Goal: Transaction & Acquisition: Purchase product/service

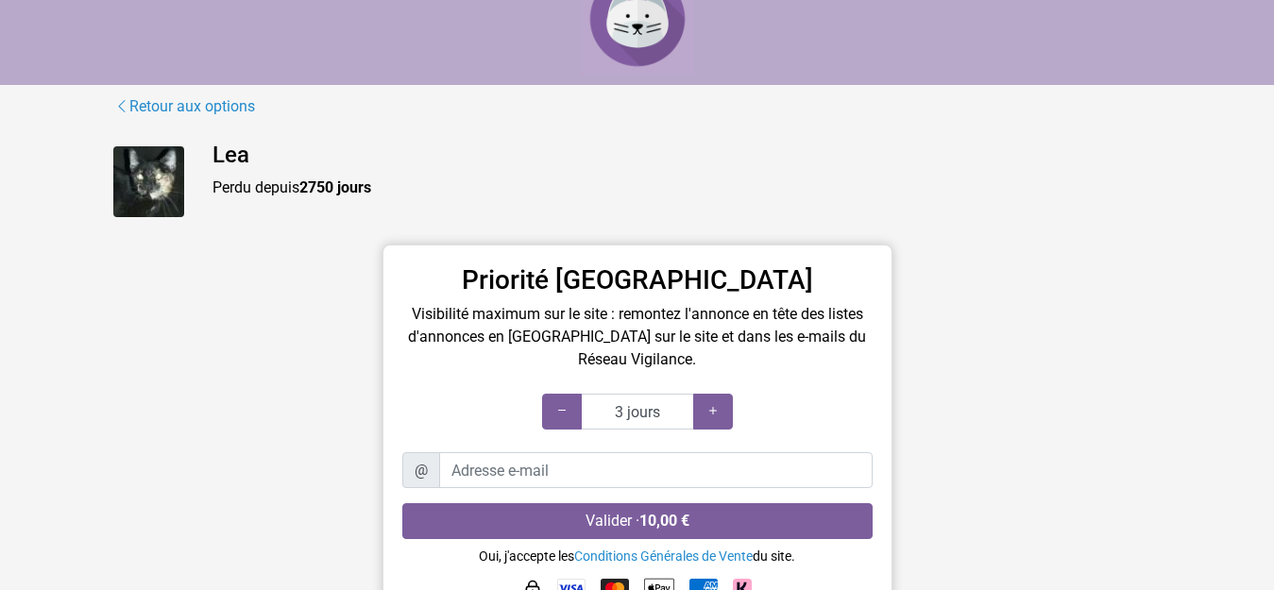
scroll to position [113, 0]
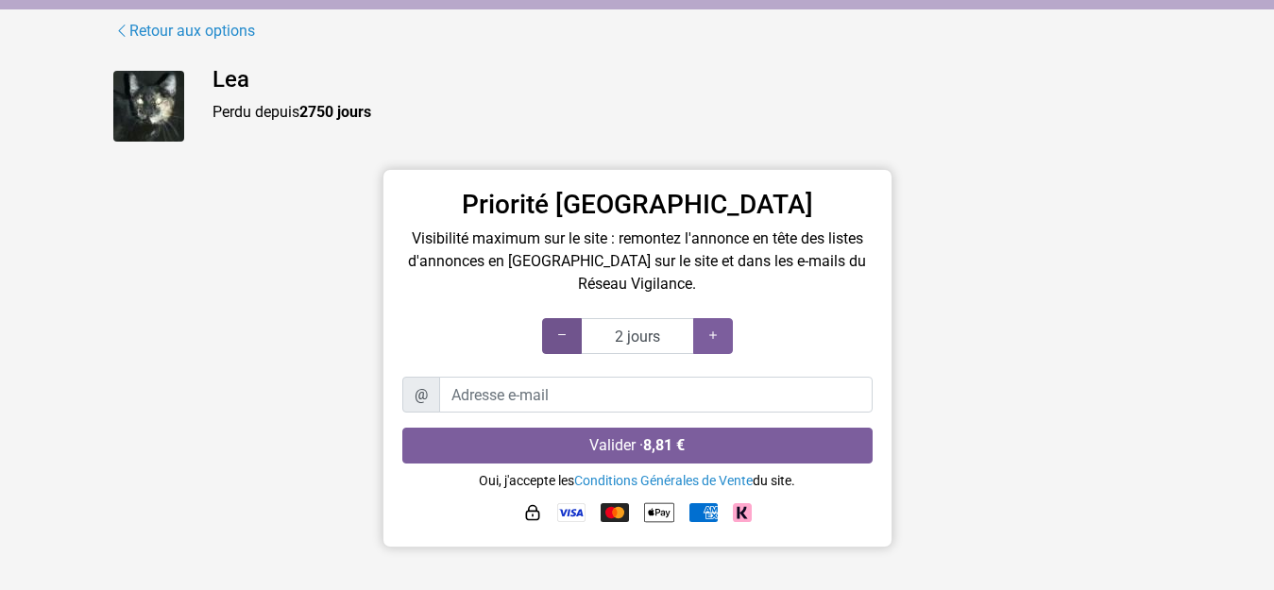
click at [562, 330] on icon at bounding box center [561, 336] width 15 height 18
click at [707, 330] on icon at bounding box center [712, 336] width 15 height 18
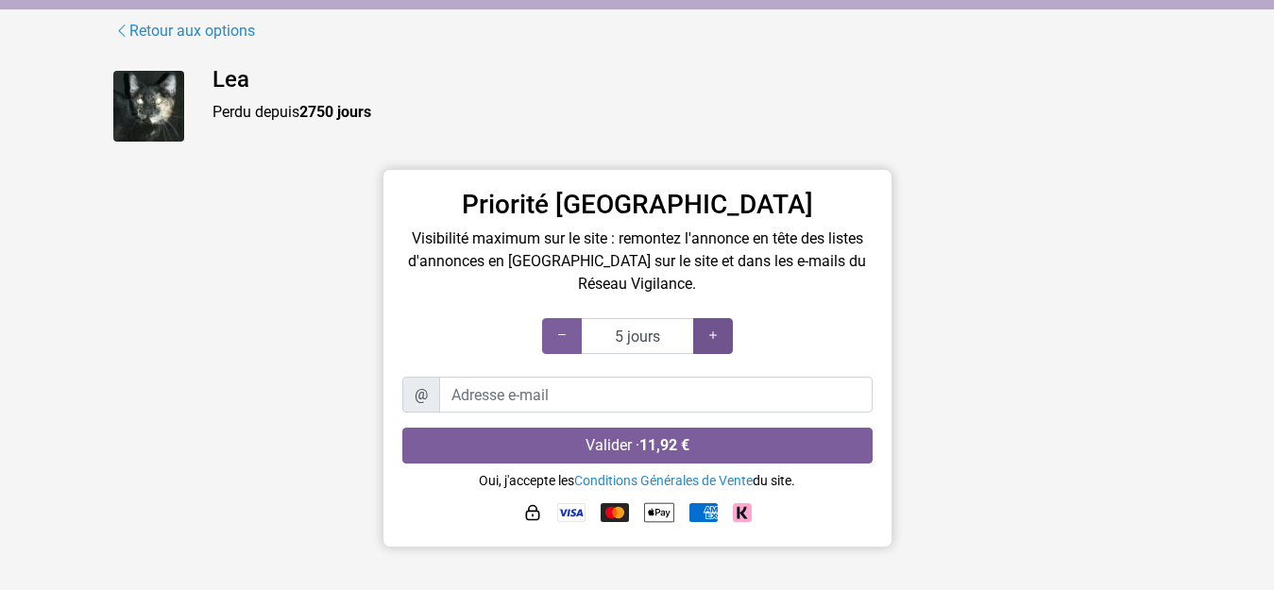
click at [707, 330] on icon at bounding box center [712, 336] width 15 height 18
type input "6 jours"
click at [707, 330] on icon at bounding box center [712, 336] width 15 height 18
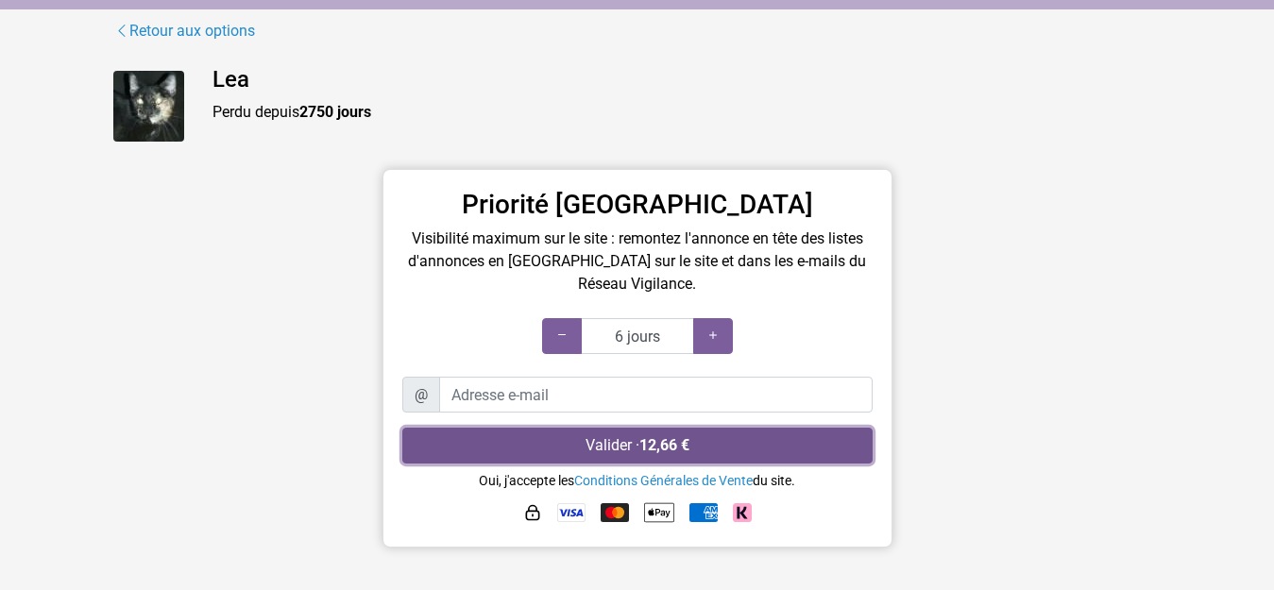
click at [617, 445] on button "Valider · 12,66 €" at bounding box center [637, 446] width 470 height 36
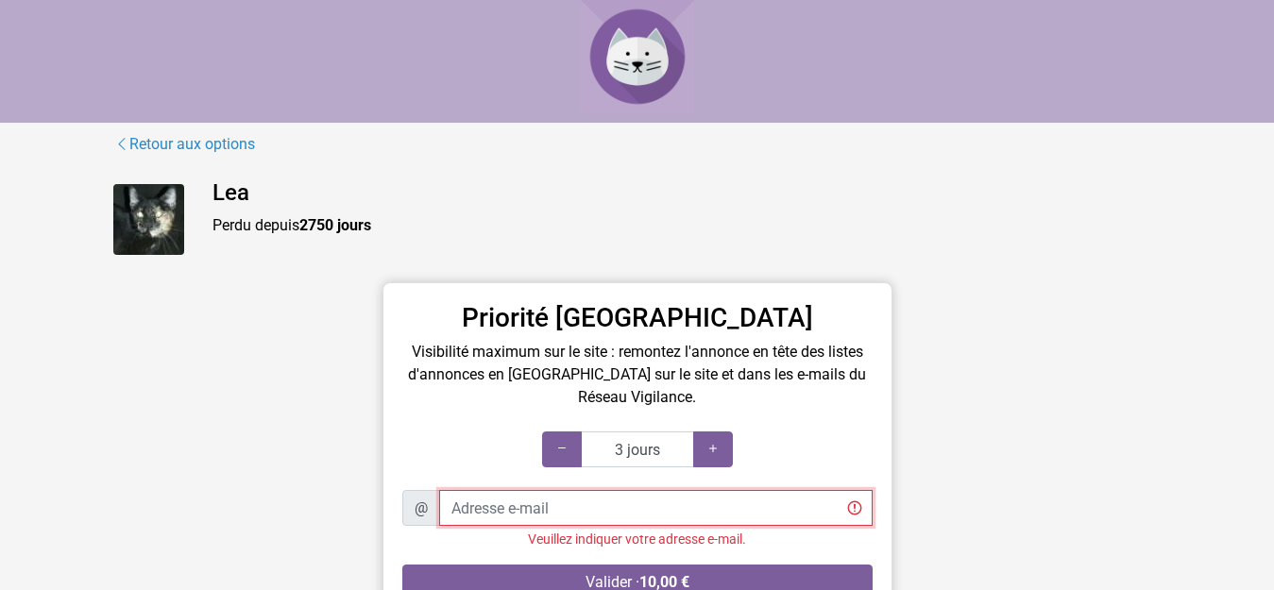
click at [562, 512] on input "Adresse e-mail" at bounding box center [655, 508] width 433 height 36
type input "[EMAIL_ADDRESS][DOMAIN_NAME]"
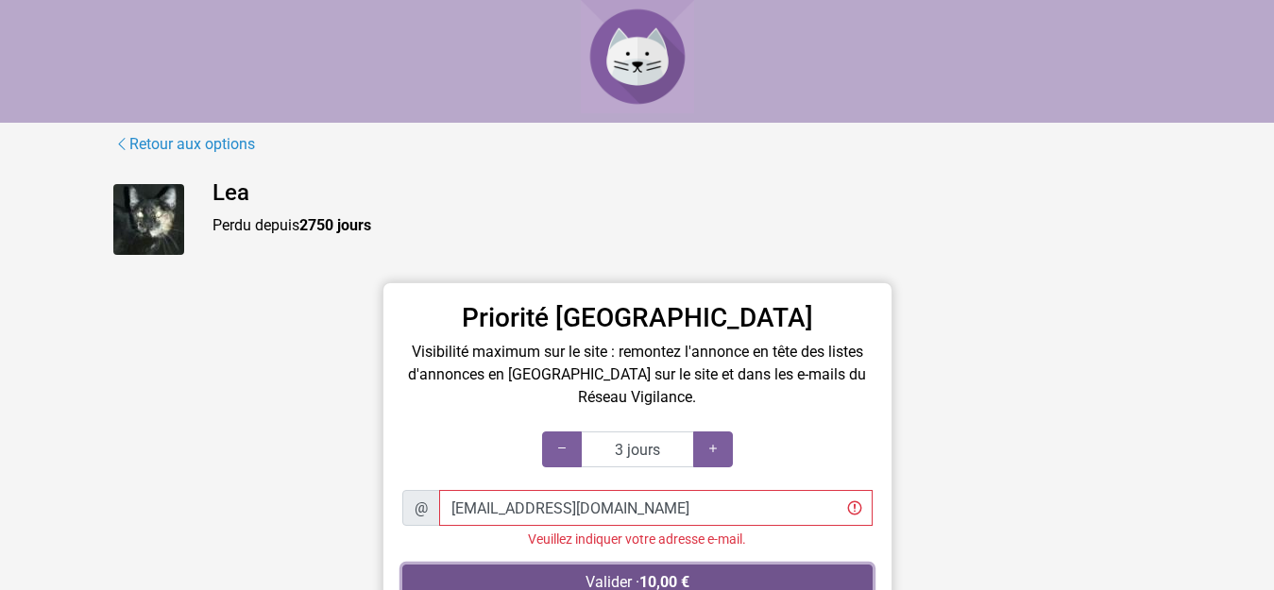
click at [646, 579] on strong "10,00 €" at bounding box center [664, 582] width 50 height 18
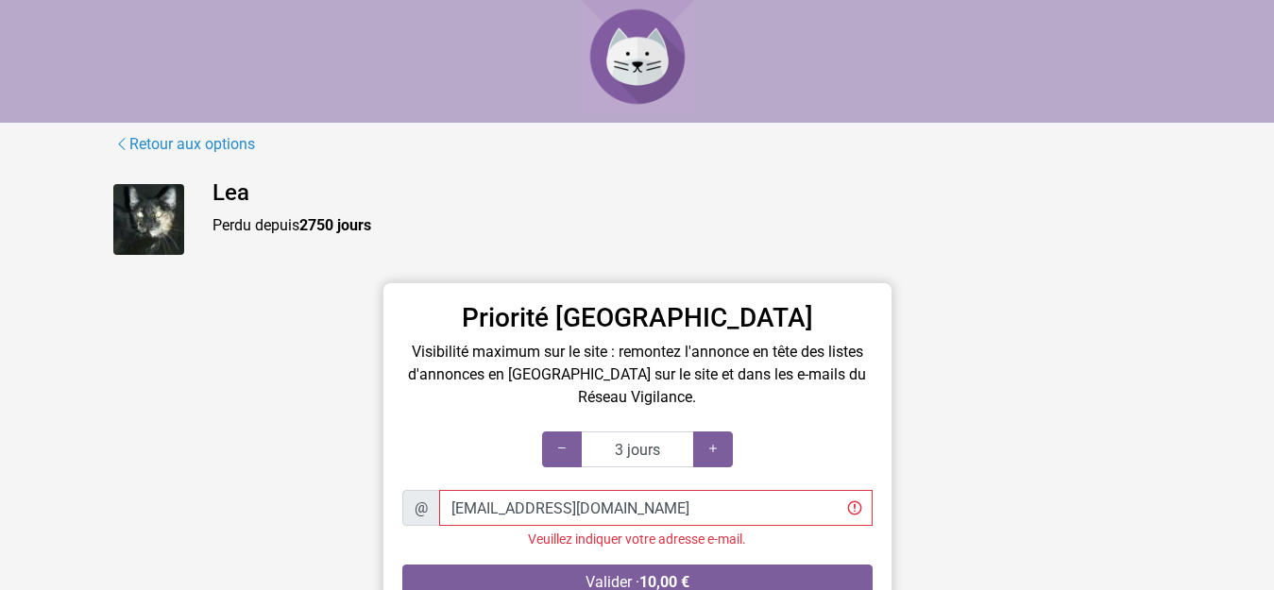
click at [165, 223] on img at bounding box center [148, 219] width 71 height 71
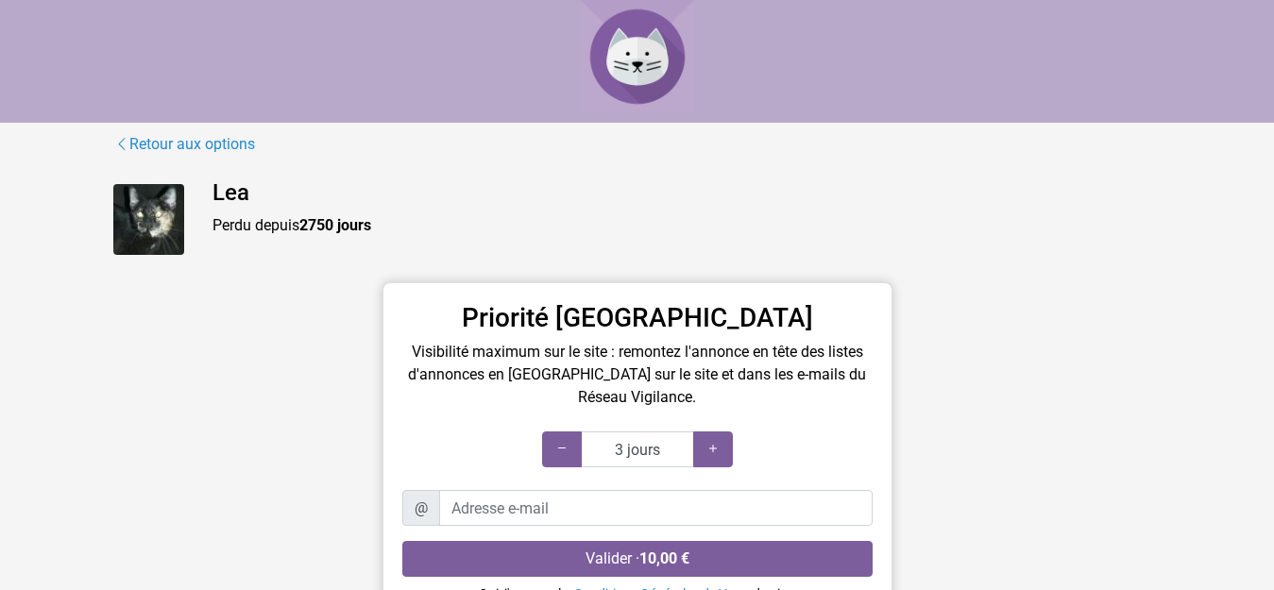
scroll to position [113, 0]
